Goal: Task Accomplishment & Management: Use online tool/utility

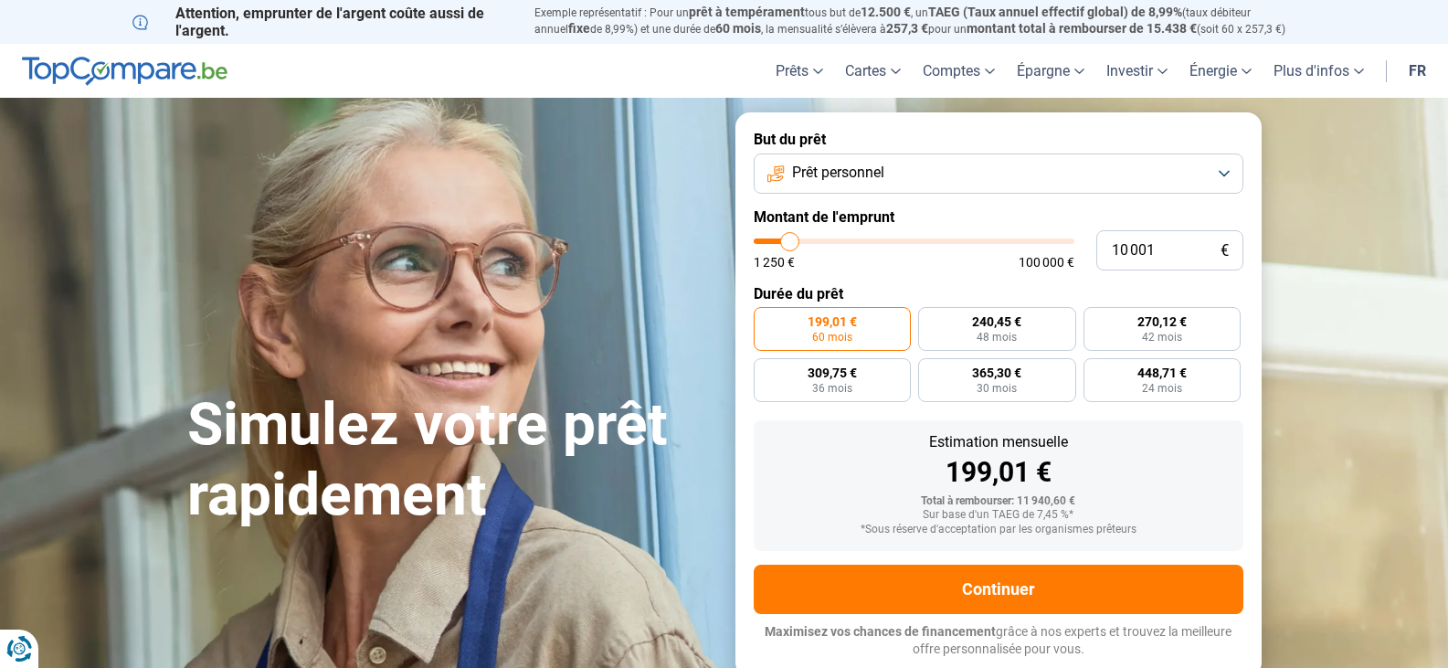
type input "11 000"
type input "11000"
type input "11 250"
type input "11250"
type input "11 750"
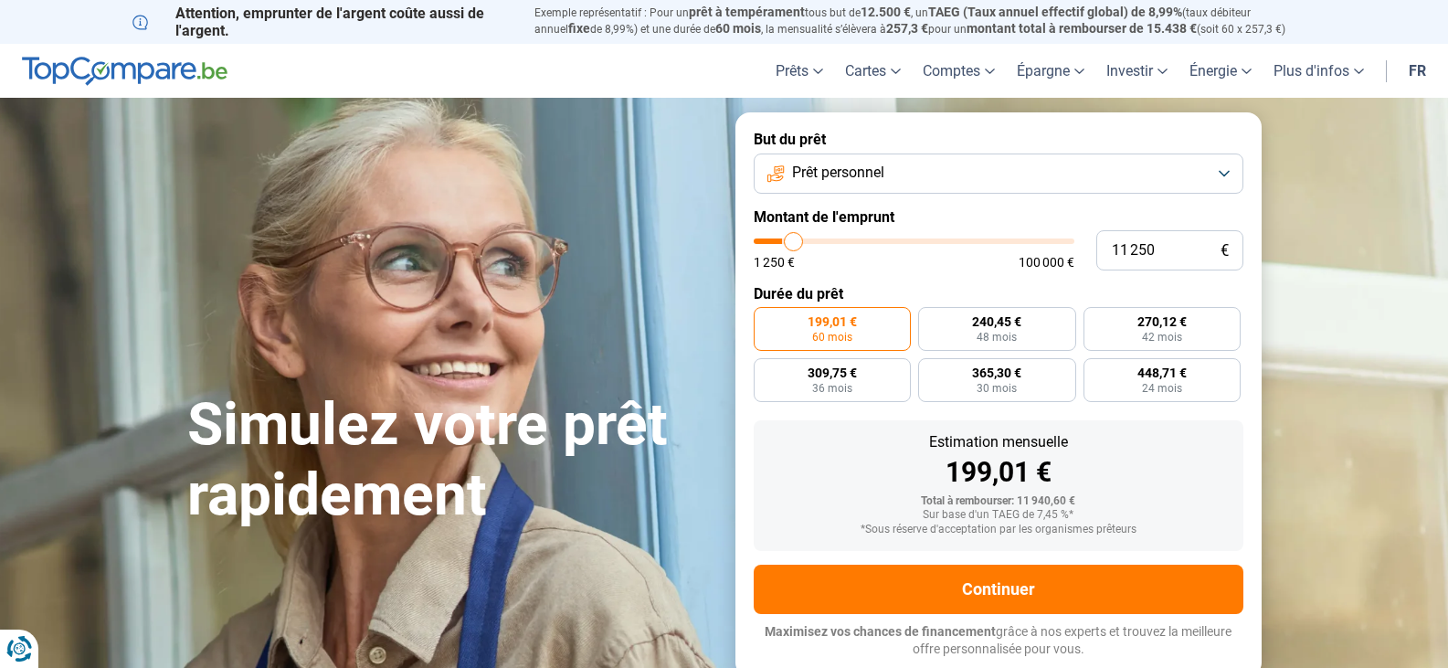
type input "11750"
type input "12 000"
type input "12000"
type input "12 500"
type input "12500"
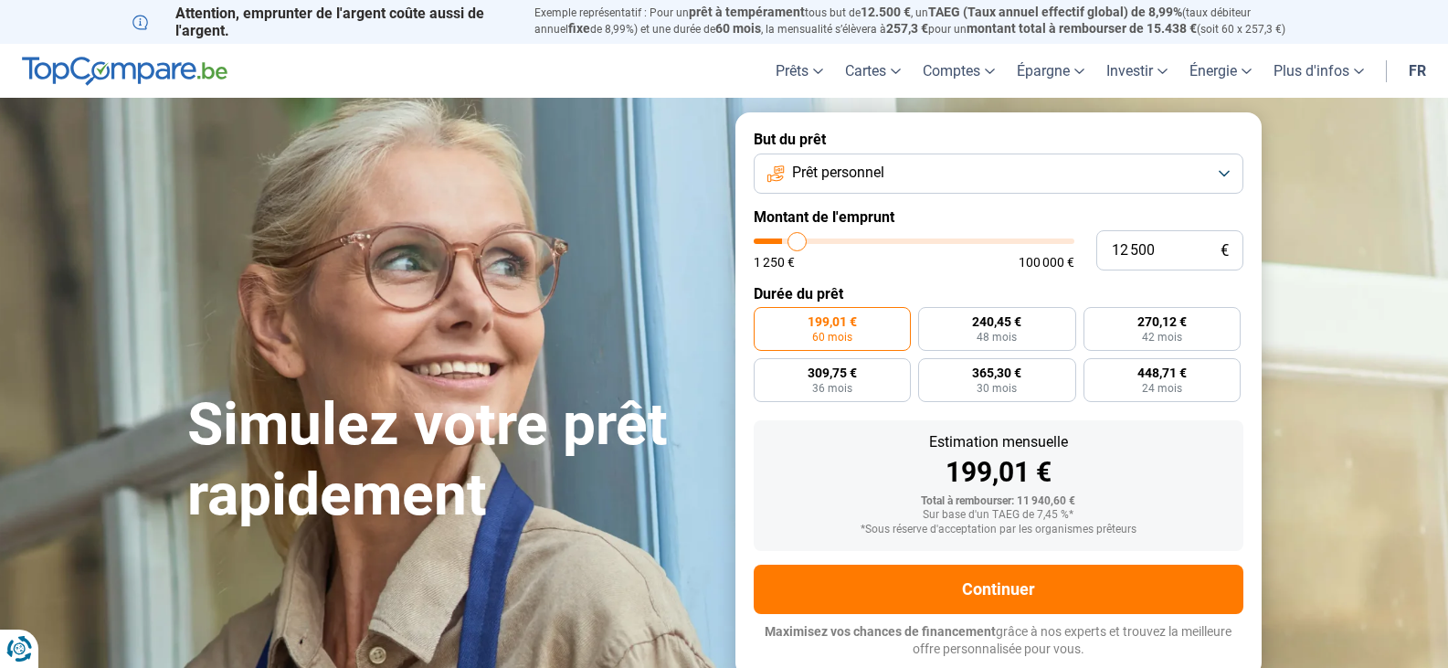
type input "13 000"
type input "13000"
type input "13 250"
type input "13250"
type input "13 500"
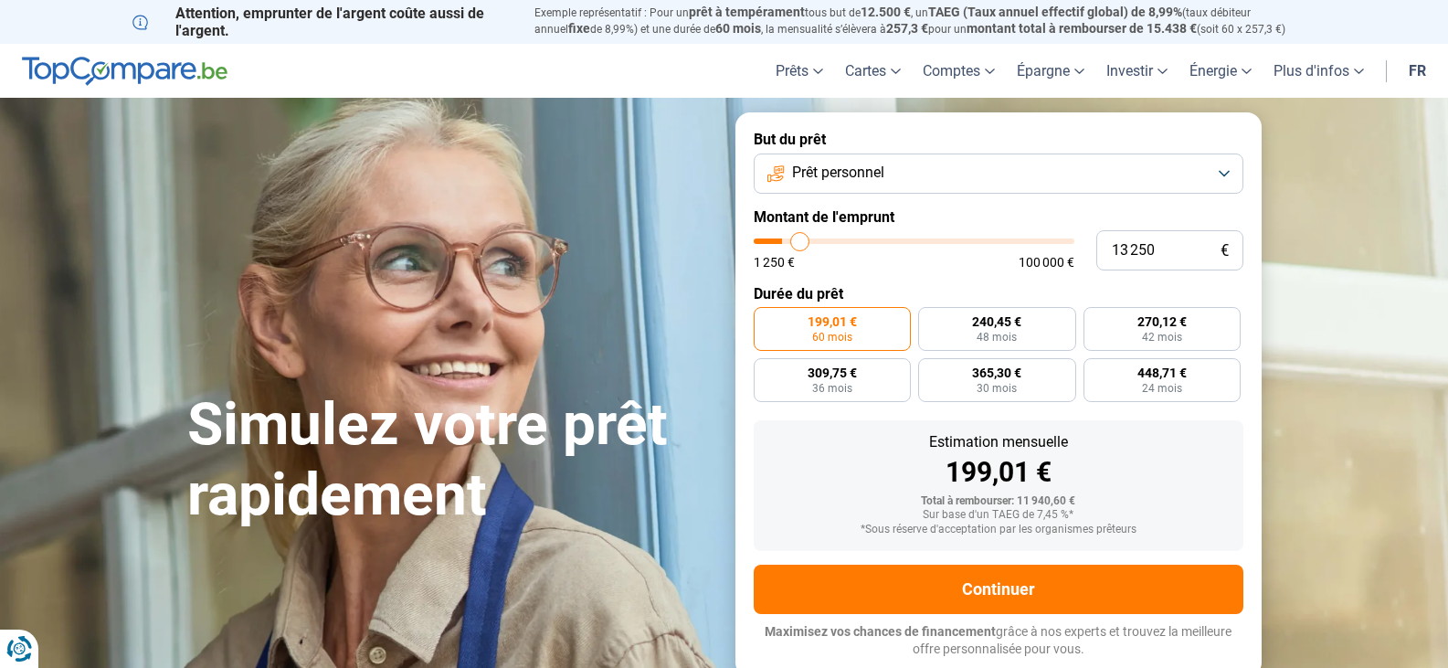
type input "13500"
type input "14 250"
type input "14250"
type input "14 500"
type input "14500"
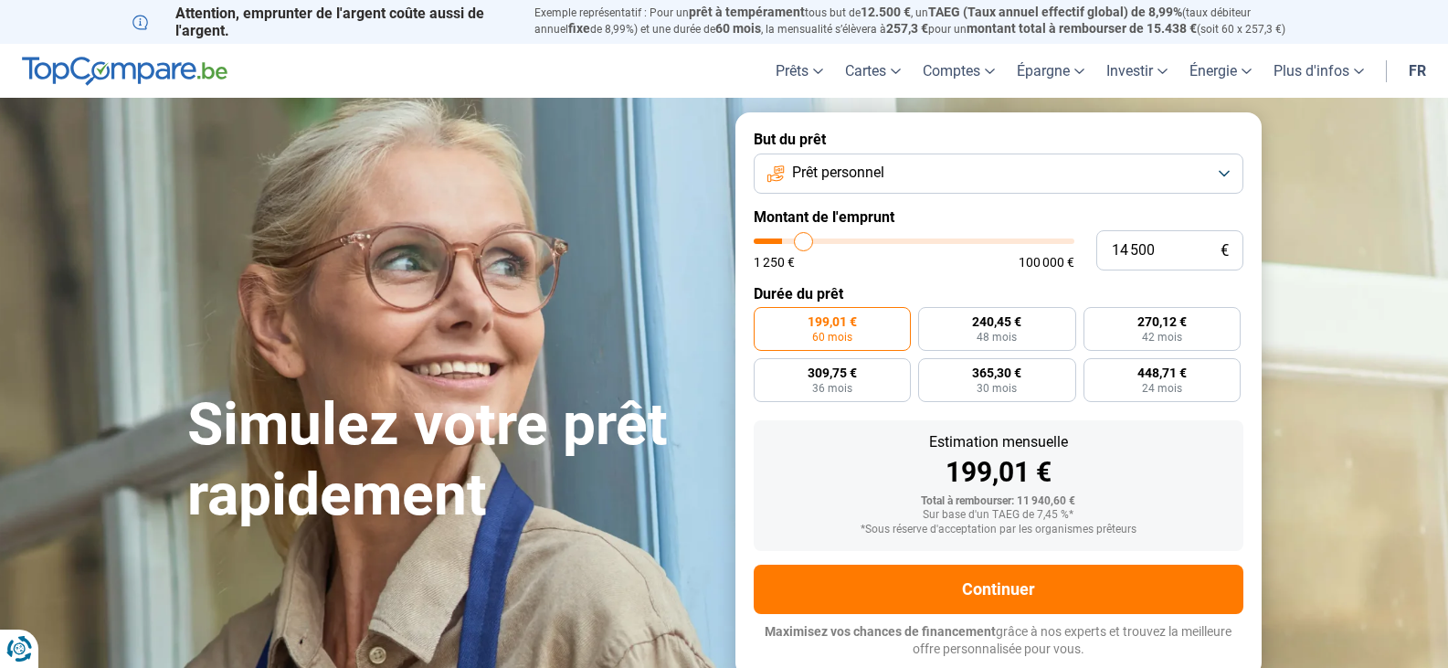
type input "15 000"
type input "15000"
type input "15 500"
type input "15500"
type input "15 750"
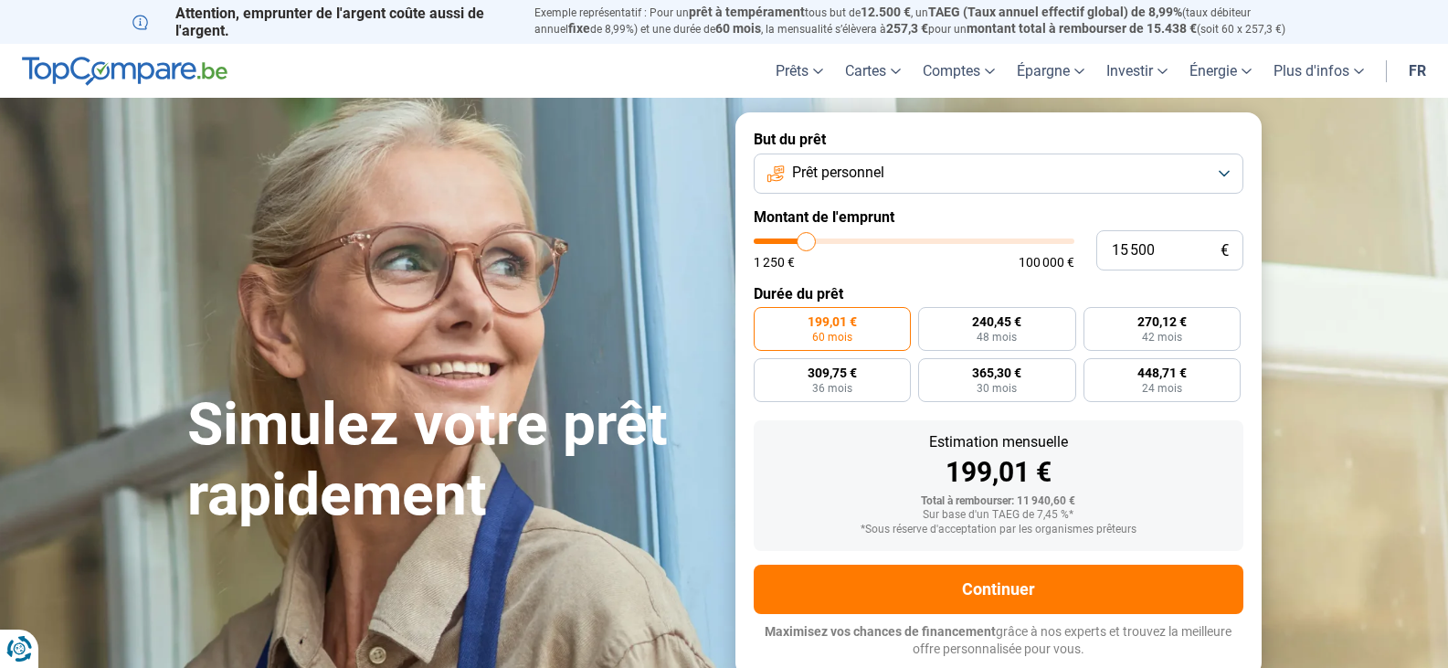
type input "15750"
type input "16 000"
type input "16000"
type input "16 500"
type input "16500"
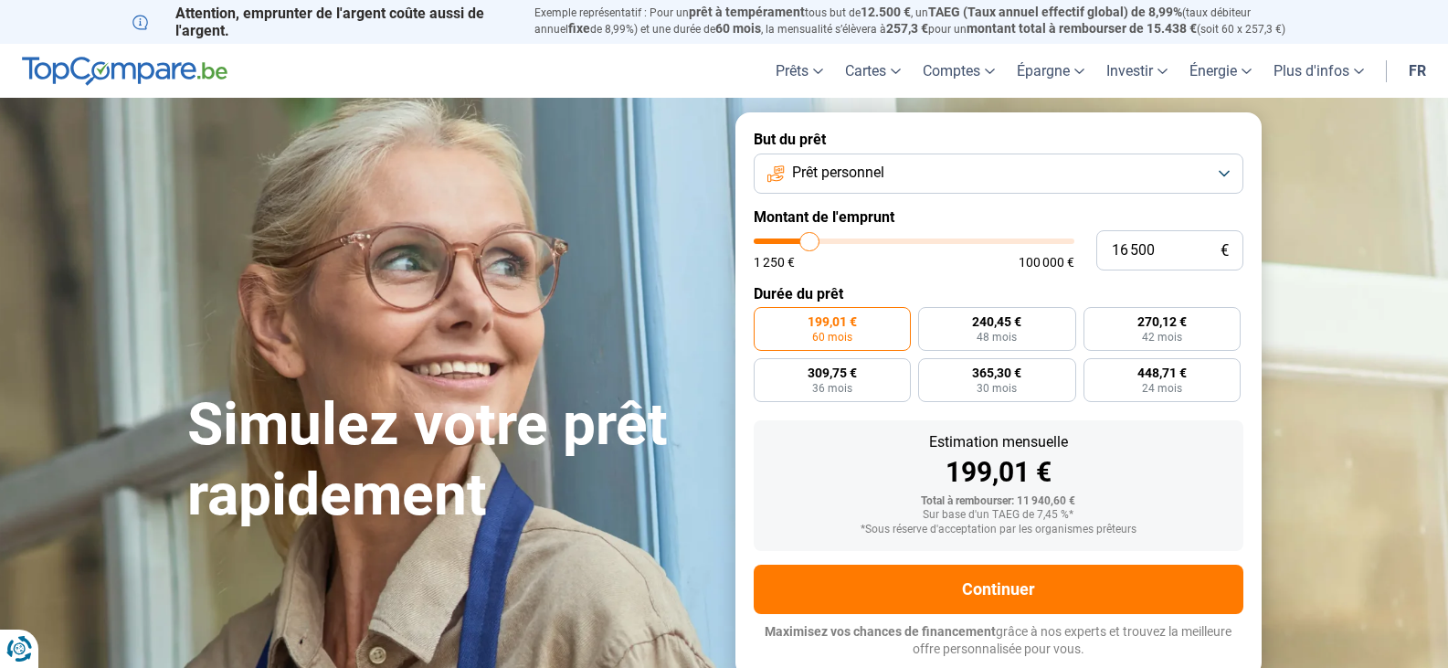
type input "17 000"
type input "17000"
type input "17 500"
type input "17500"
type input "17 750"
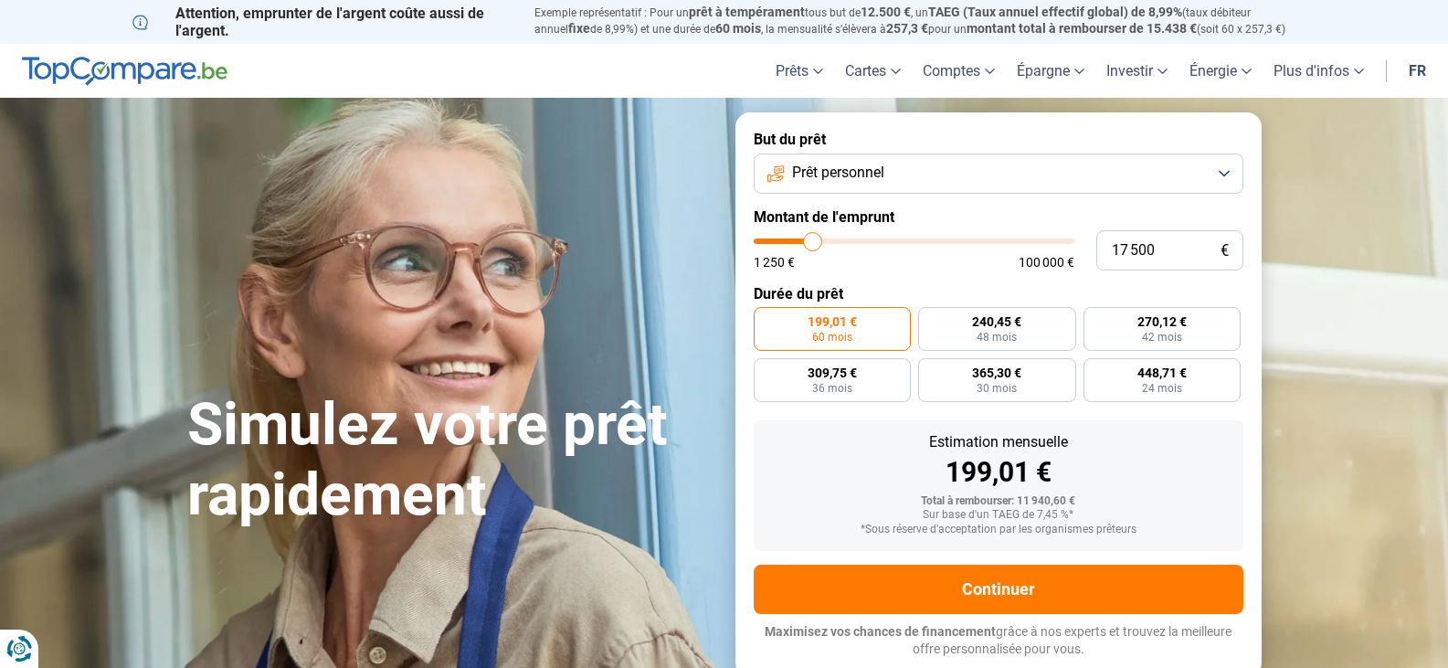
type input "17750"
type input "18 000"
type input "18000"
type input "18 500"
type input "18500"
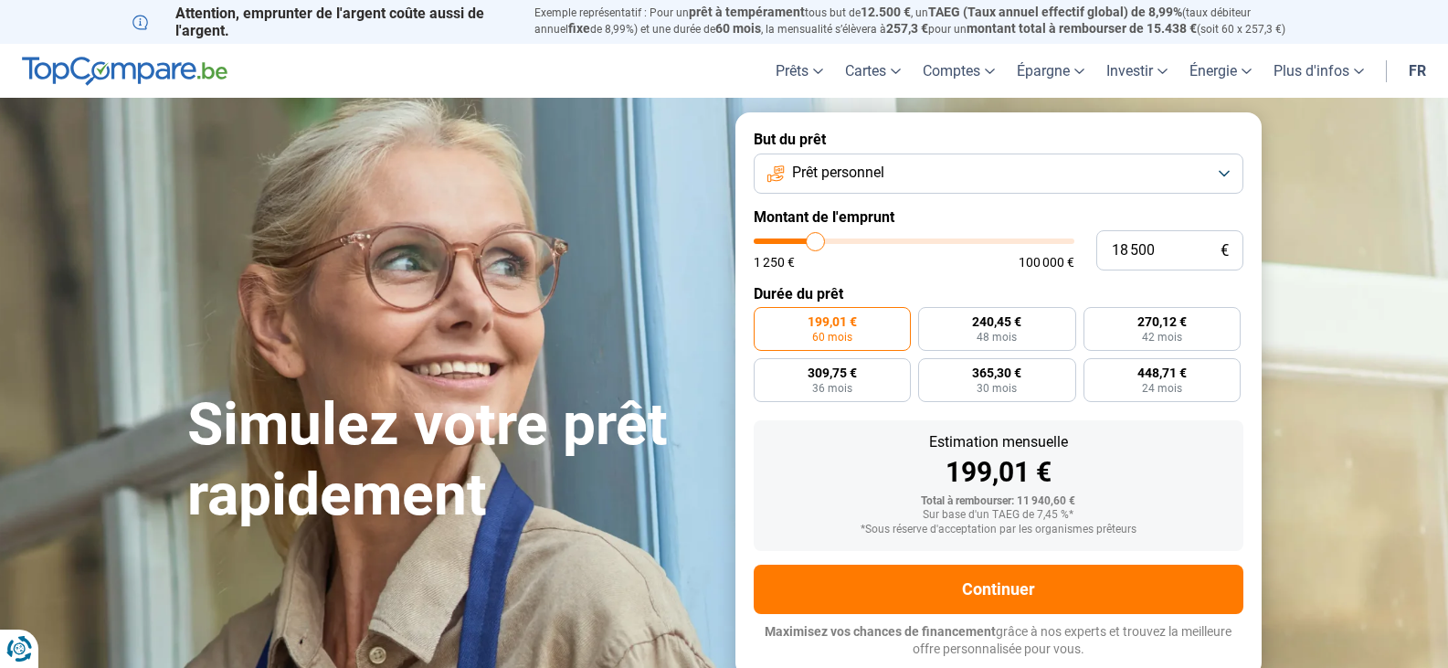
type input "18 750"
type input "18750"
type input "19 000"
type input "19000"
type input "19 250"
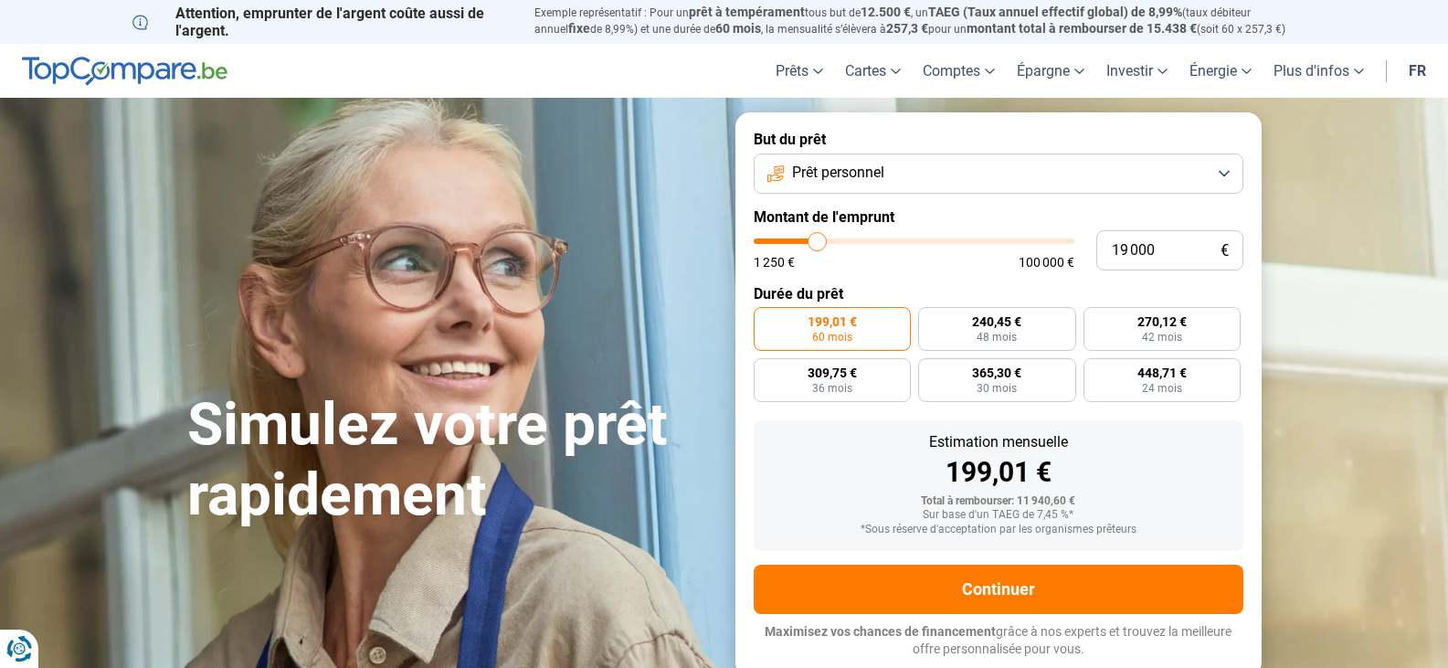
type input "19250"
type input "19 750"
type input "19750"
type input "20 000"
type input "20000"
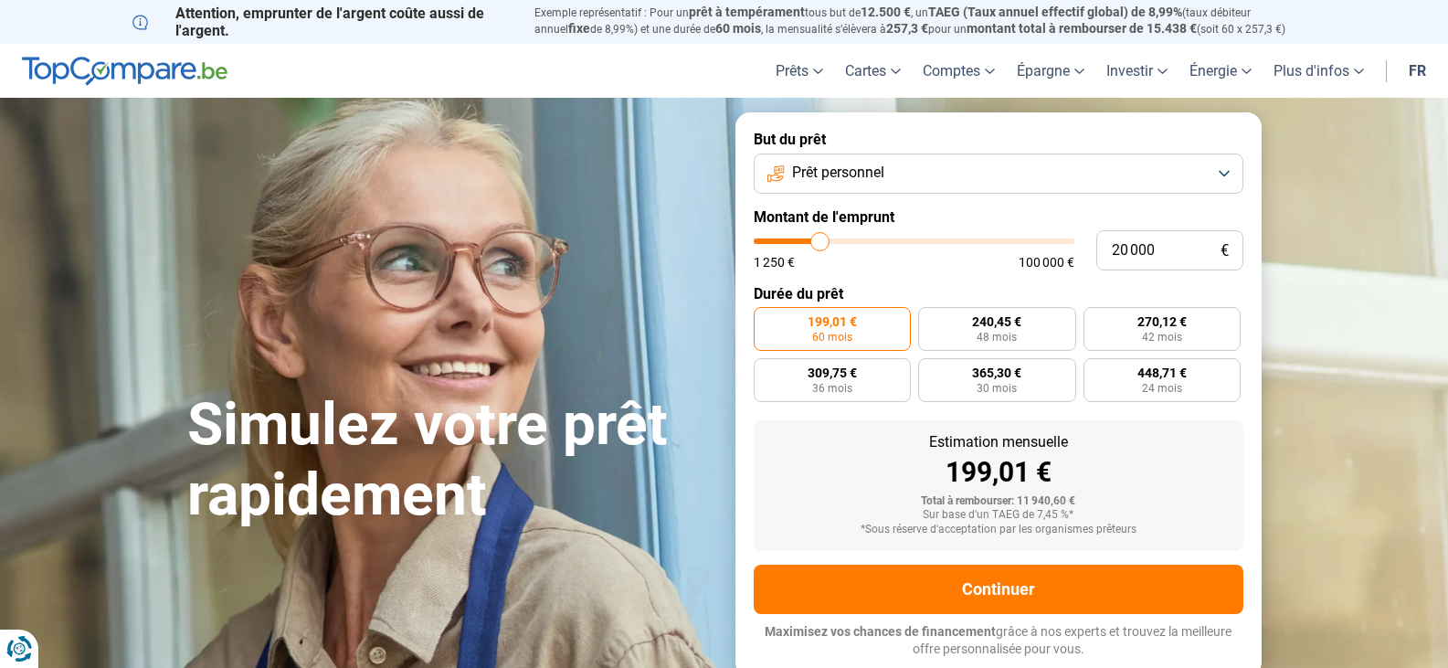
type input "20 250"
type input "20250"
type input "20 500"
type input "20500"
type input "20 750"
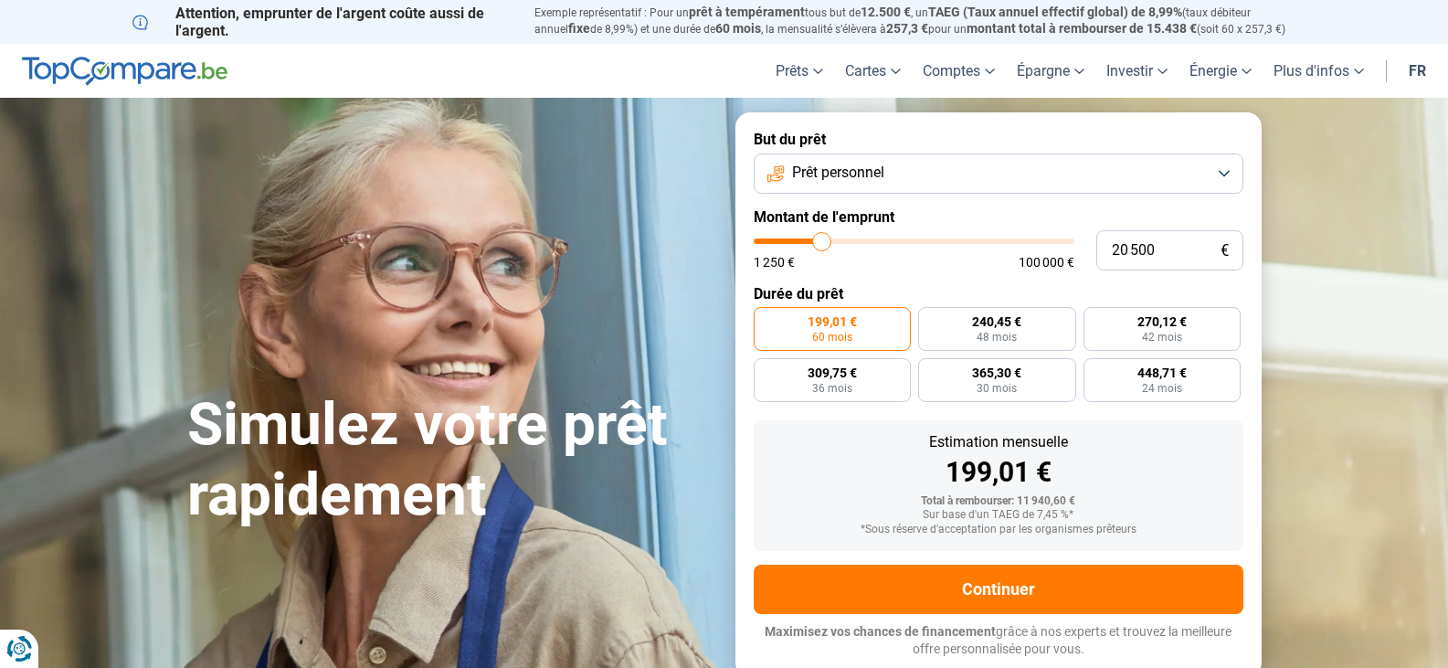
type input "20750"
type input "20 500"
type input "20500"
type input "20 250"
type input "20250"
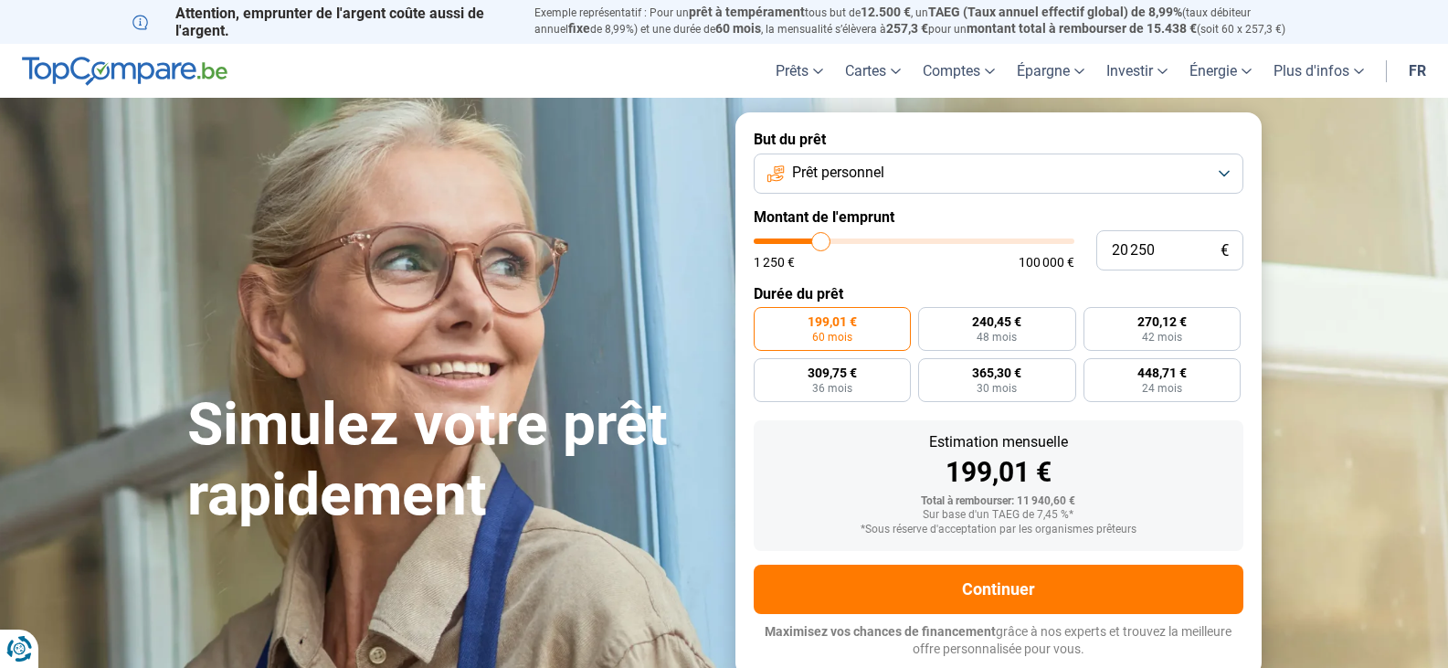
type input "20 000"
type input "20000"
type input "19 750"
type input "19750"
type input "20 000"
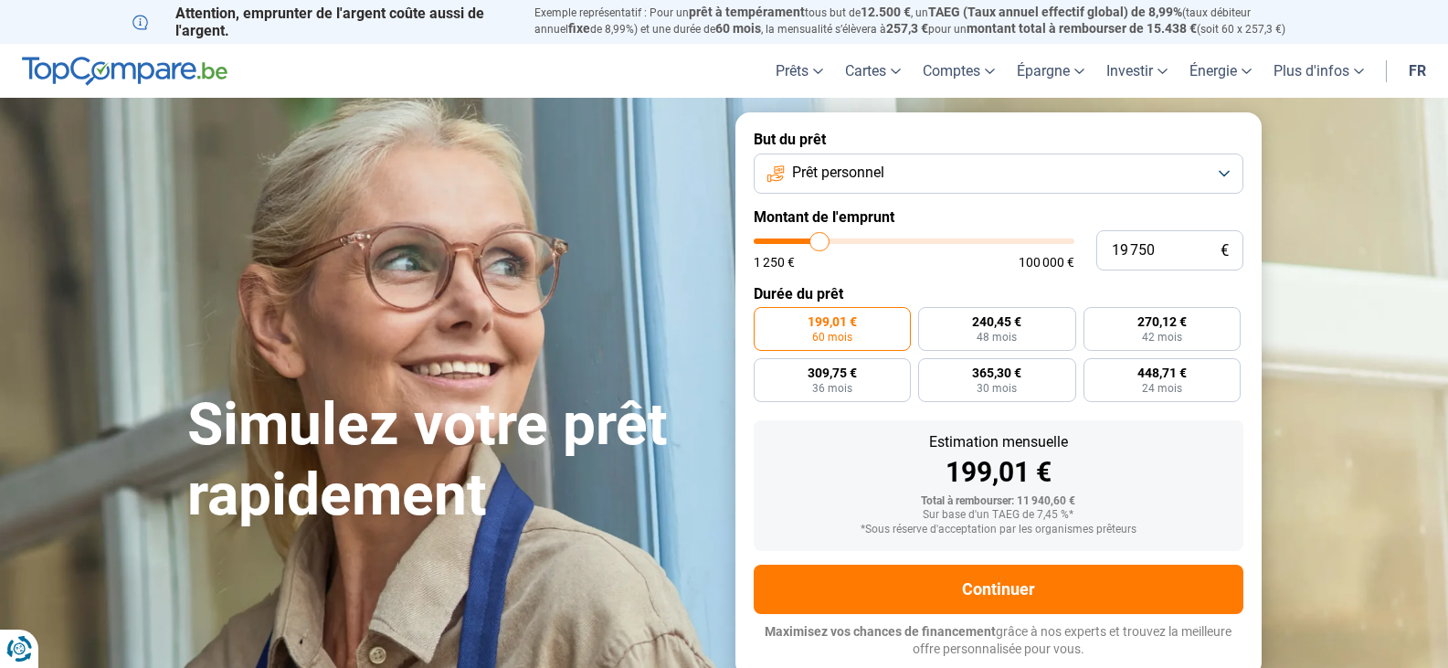
type input "20000"
type input "20 250"
type input "20250"
type input "20 000"
drag, startPoint x: 791, startPoint y: 246, endPoint x: 820, endPoint y: 248, distance: 29.4
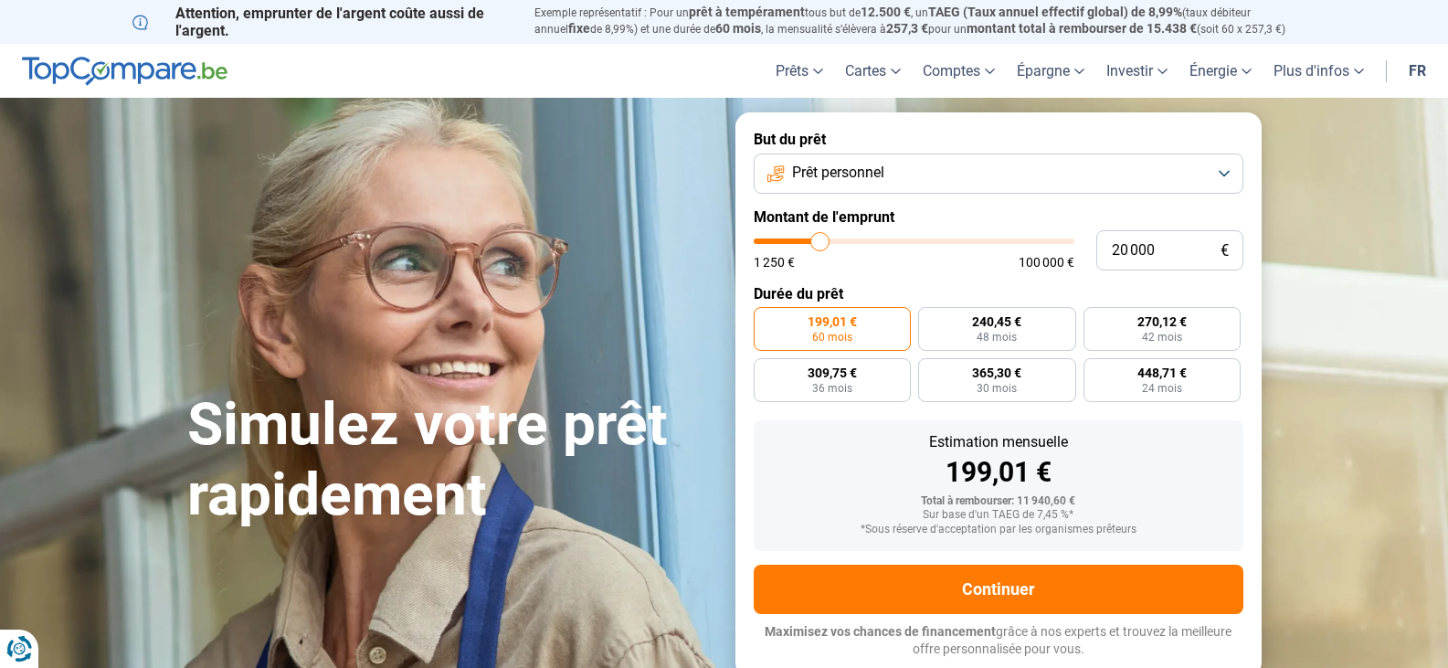
type input "20000"
click at [820, 244] on input "range" at bounding box center [914, 240] width 321 height 5
radio input "false"
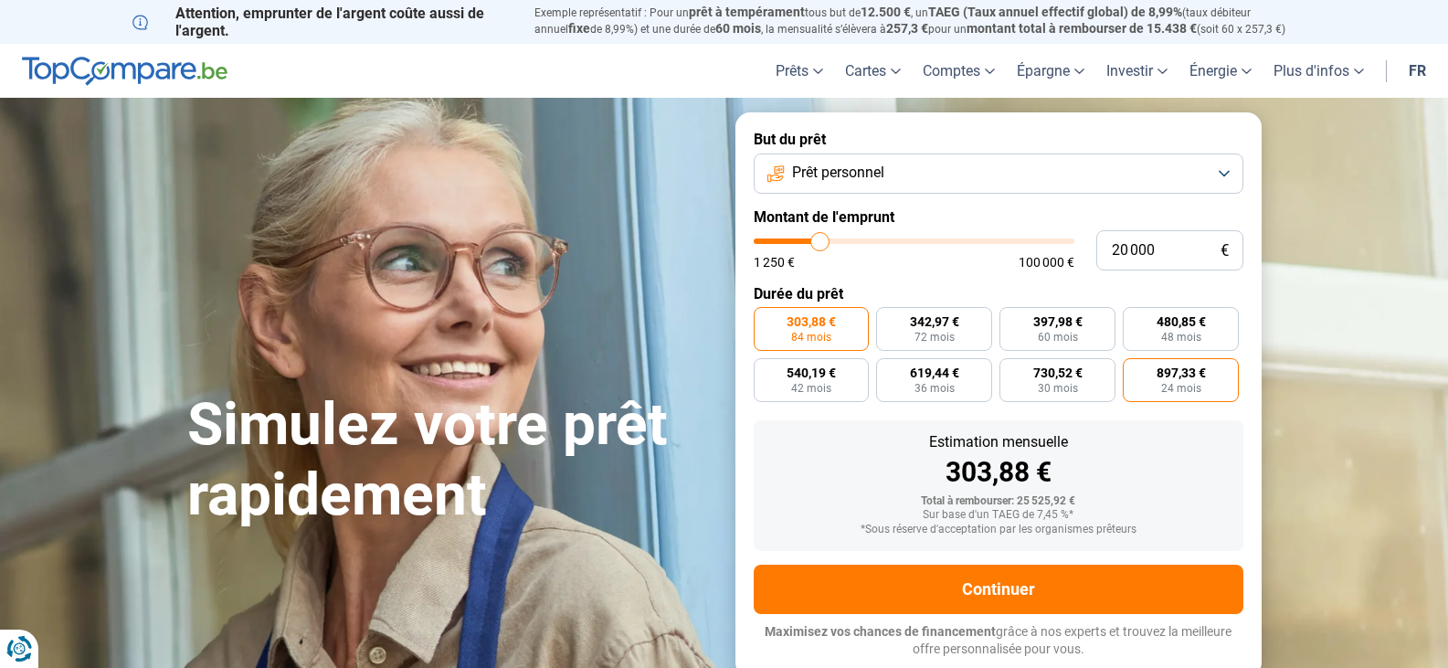
click at [1173, 383] on span "24 mois" at bounding box center [1181, 388] width 40 height 11
click at [1135, 370] on input "897,33 € 24 mois" at bounding box center [1129, 364] width 12 height 12
radio input "true"
